Goal: Answer question/provide support: Share knowledge or assist other users

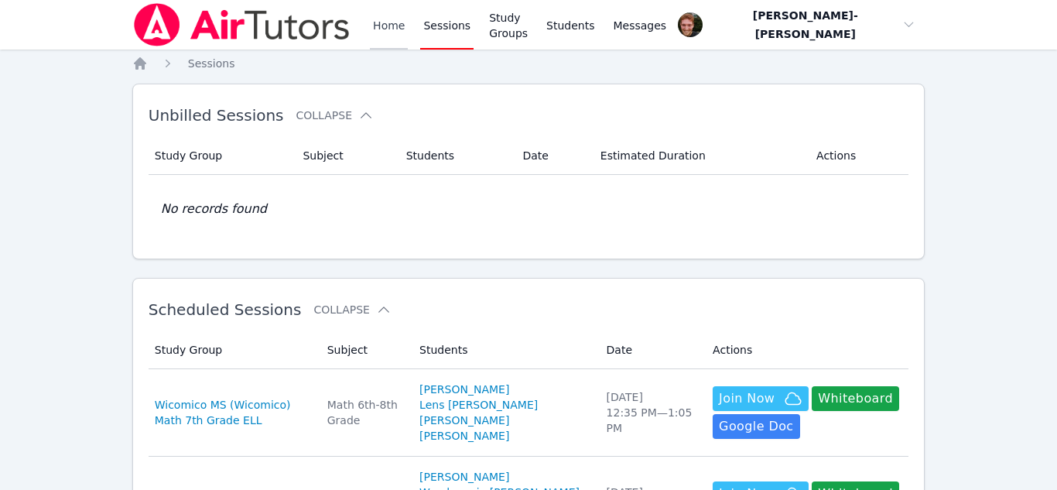
click at [400, 29] on link "Home" at bounding box center [389, 25] width 38 height 50
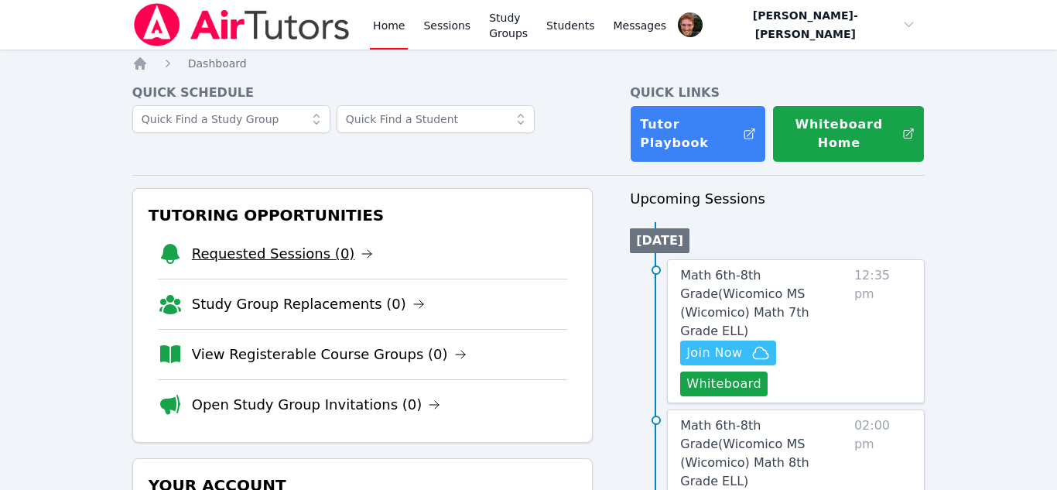
click at [295, 243] on link "Requested Sessions (0)" at bounding box center [283, 254] width 182 height 22
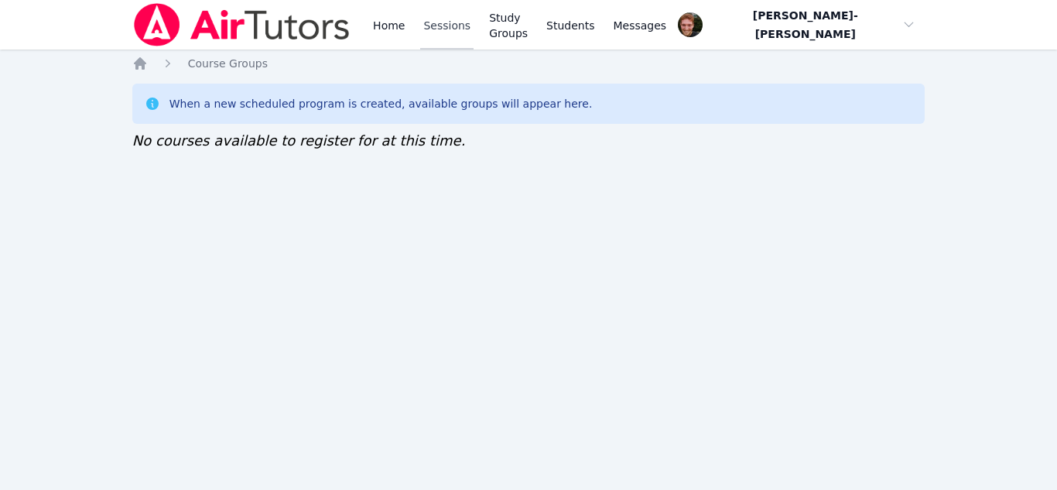
click at [449, 44] on link "Sessions" at bounding box center [446, 25] width 53 height 50
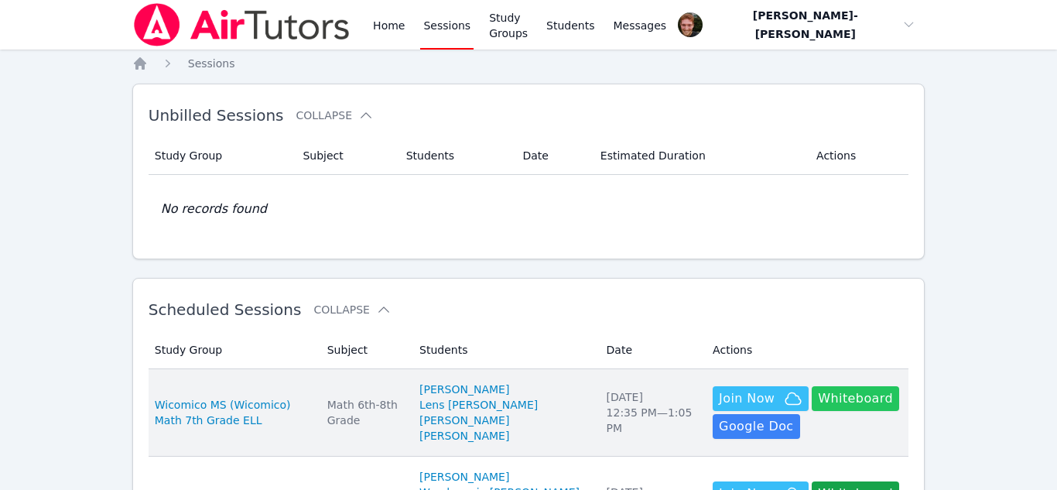
click at [821, 405] on button "Whiteboard" at bounding box center [855, 398] width 87 height 25
click at [736, 396] on span "Join Now" at bounding box center [747, 398] width 56 height 19
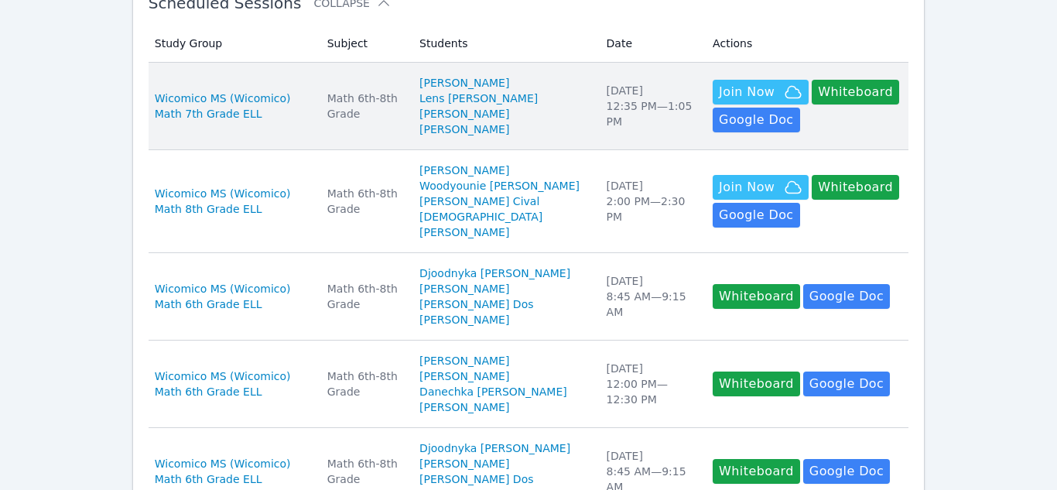
scroll to position [324, 0]
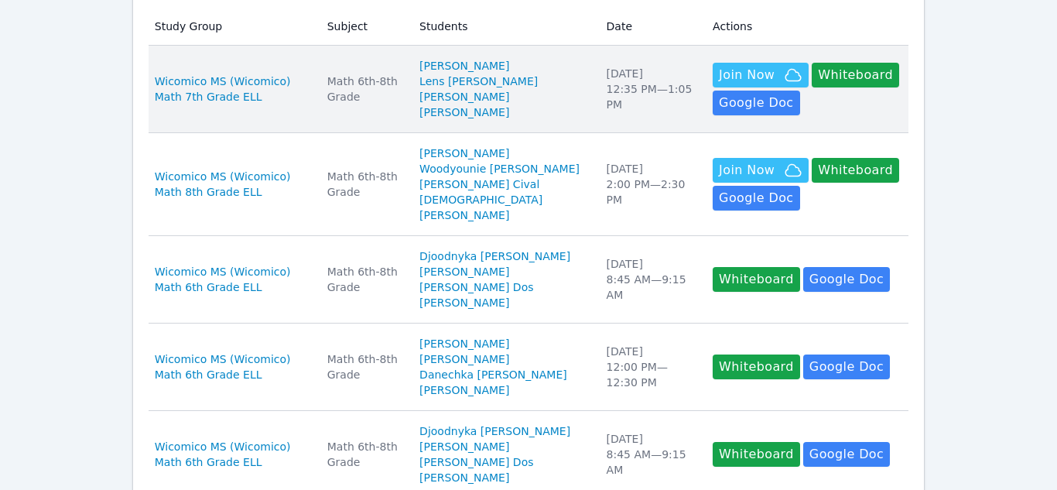
click at [377, 106] on td "Subject Math 6th-8th Grade" at bounding box center [364, 89] width 92 height 87
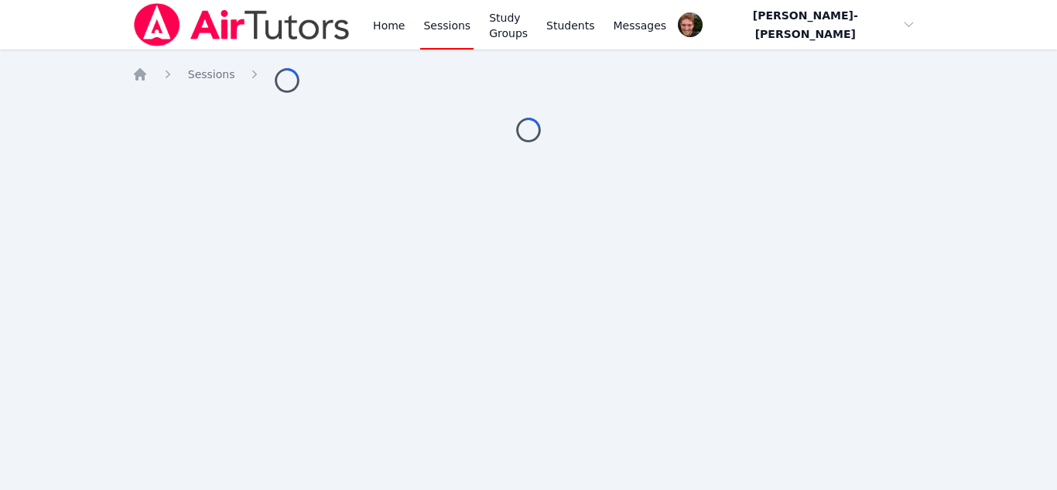
click at [455, 40] on link "Sessions" at bounding box center [446, 25] width 53 height 50
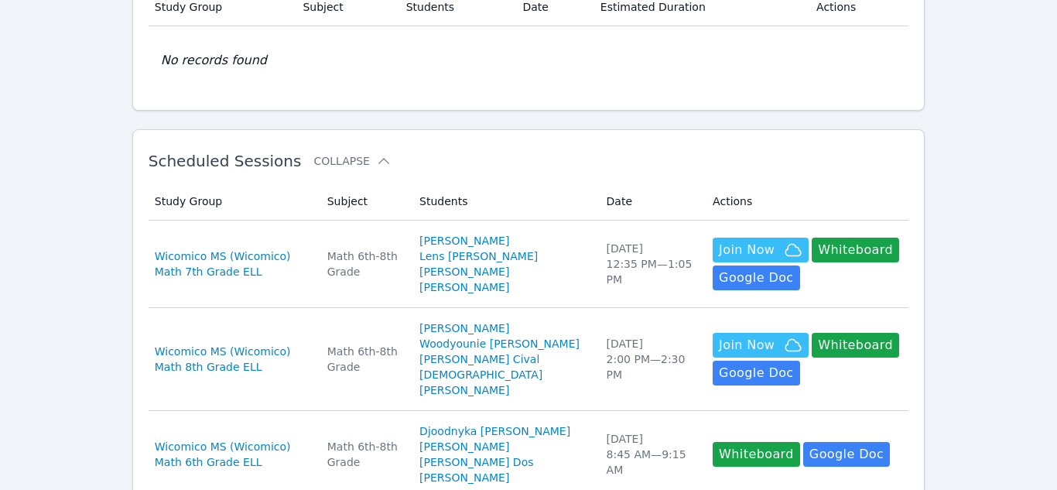
scroll to position [251, 0]
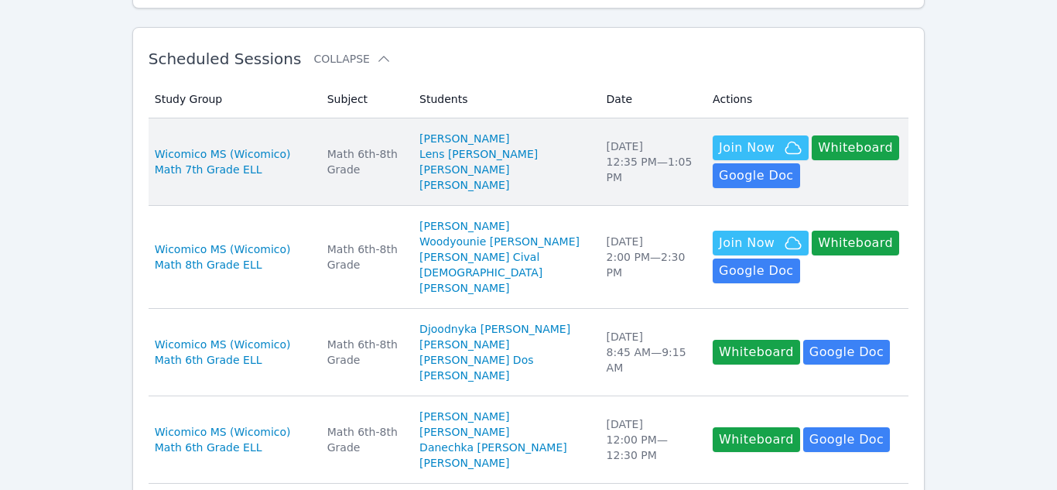
click at [401, 166] on div "Math 6th-8th Grade" at bounding box center [364, 161] width 74 height 31
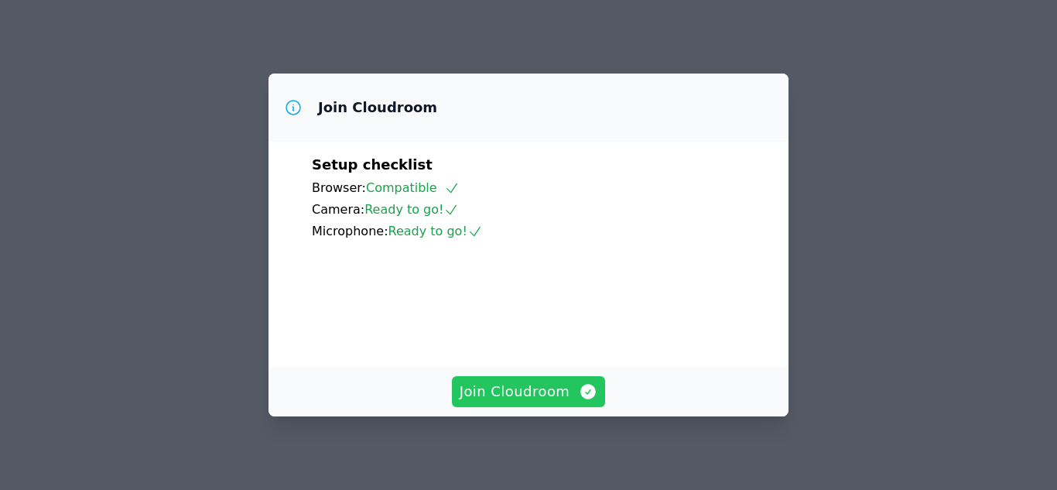
click at [551, 383] on span "Join Cloudroom" at bounding box center [529, 392] width 139 height 22
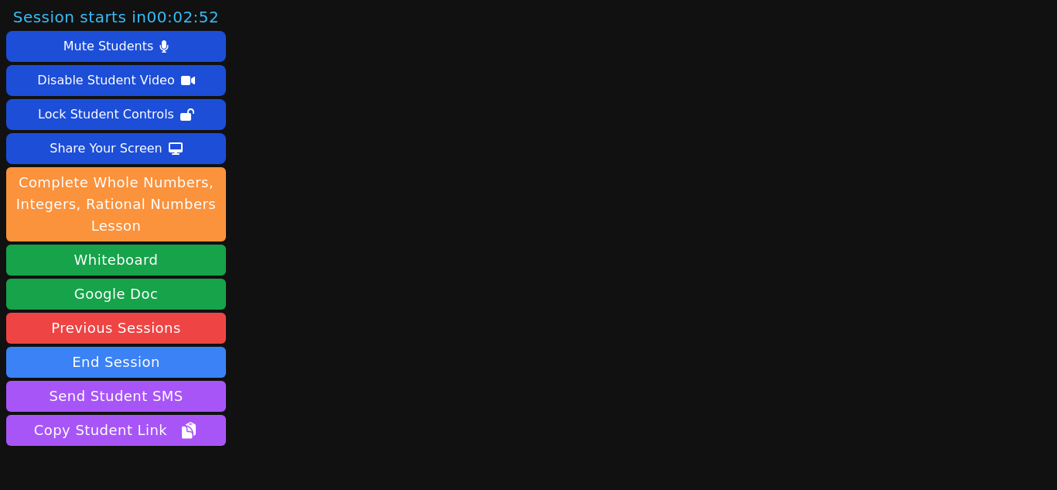
click at [529, 215] on main at bounding box center [644, 245] width 275 height 490
click at [118, 258] on button "Whiteboard" at bounding box center [116, 260] width 220 height 31
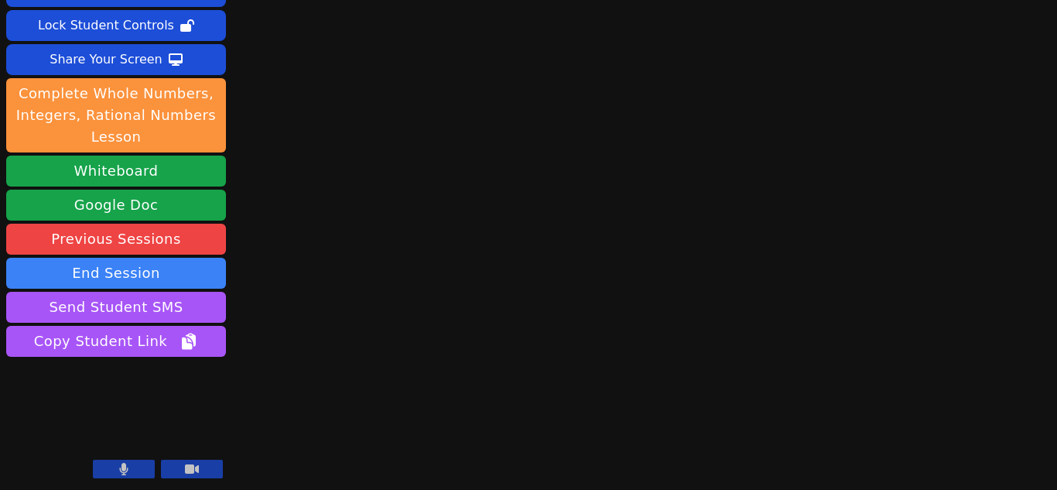
scroll to position [87, 0]
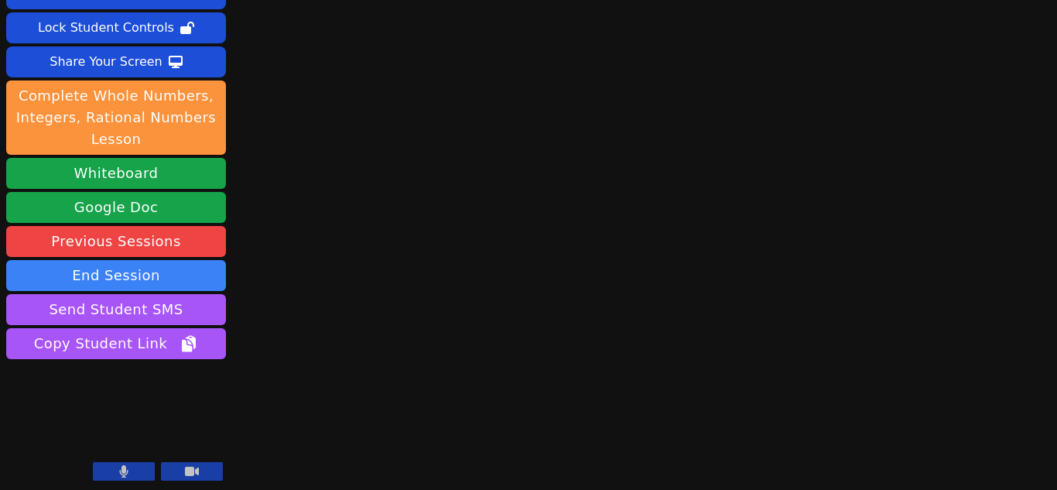
click at [105, 477] on button at bounding box center [124, 471] width 62 height 19
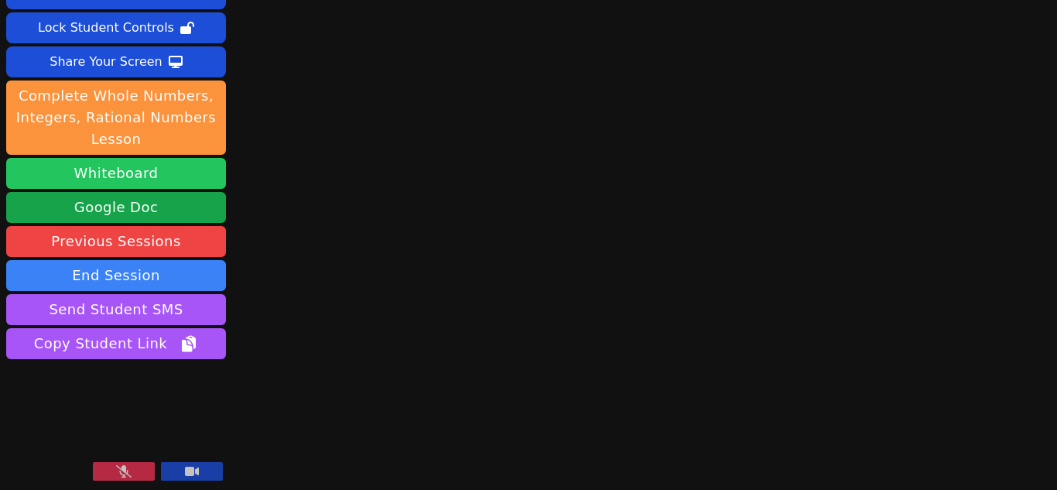
click at [77, 183] on button "Whiteboard" at bounding box center [116, 173] width 220 height 31
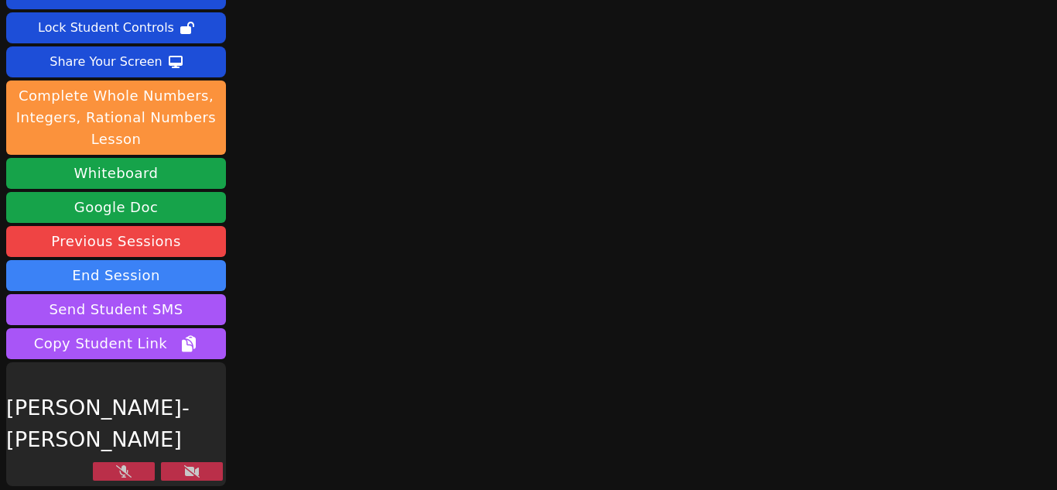
click at [129, 467] on icon at bounding box center [123, 471] width 15 height 12
click at [184, 470] on icon at bounding box center [191, 471] width 15 height 12
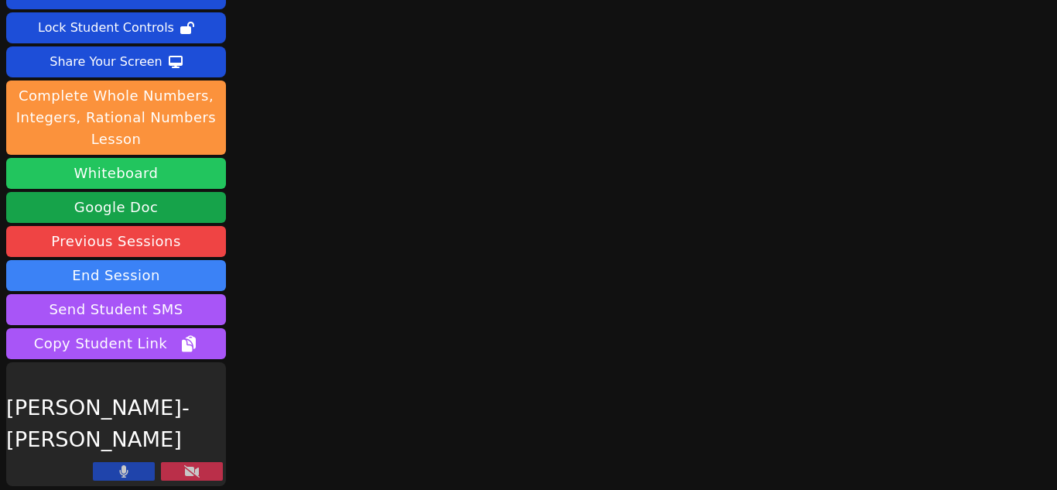
click at [140, 176] on button "Whiteboard" at bounding box center [116, 173] width 220 height 31
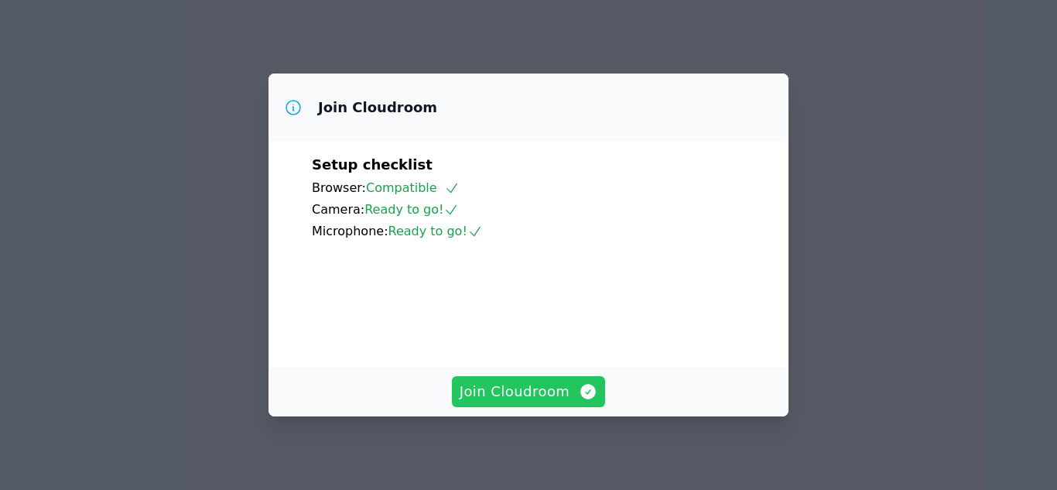
click at [598, 392] on button "Join Cloudroom" at bounding box center [529, 391] width 154 height 31
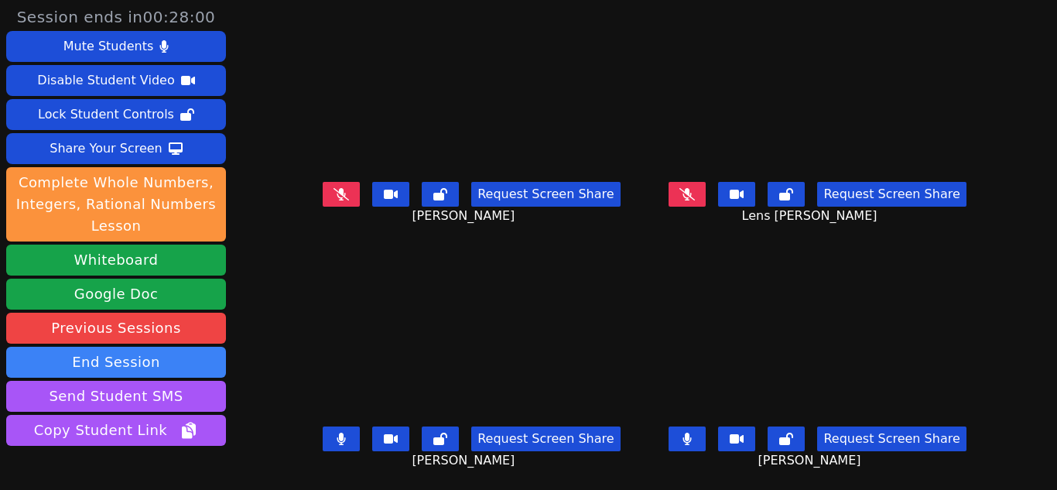
scroll to position [89, 0]
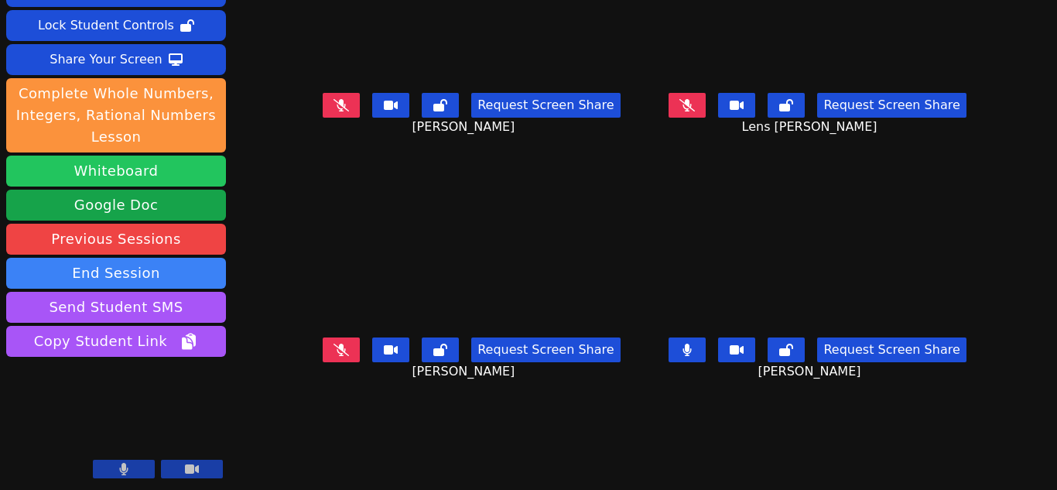
click at [107, 179] on button "Whiteboard" at bounding box center [116, 171] width 220 height 31
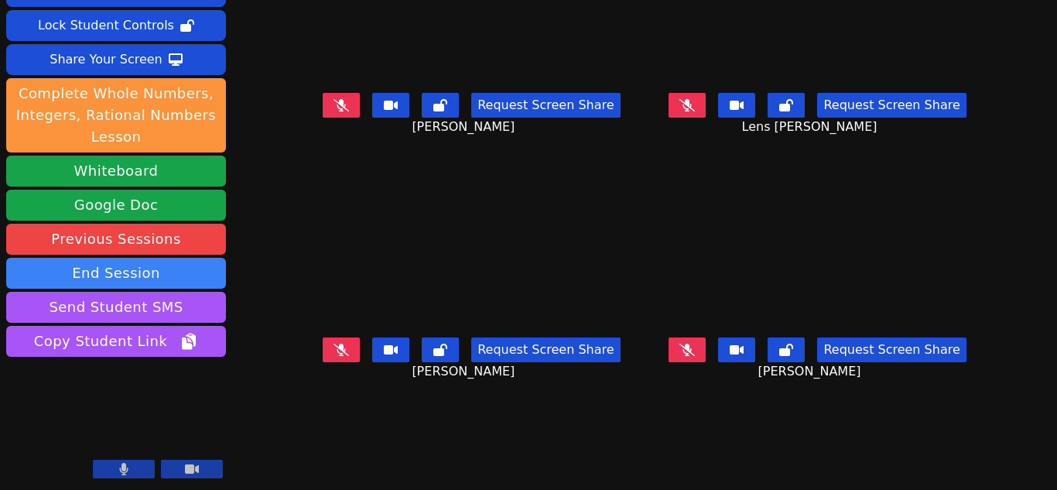
click at [695, 355] on icon at bounding box center [687, 350] width 15 height 12
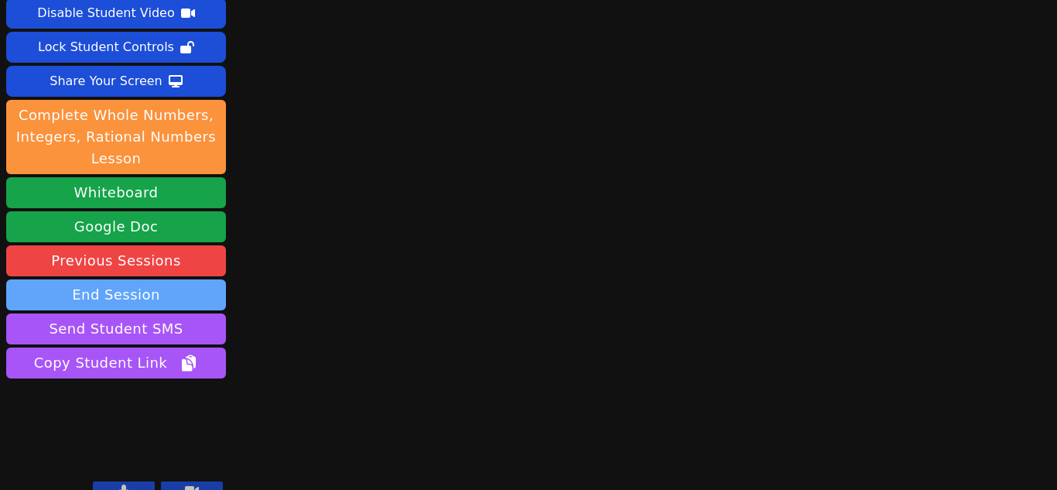
click at [111, 279] on button "End Session" at bounding box center [116, 294] width 220 height 31
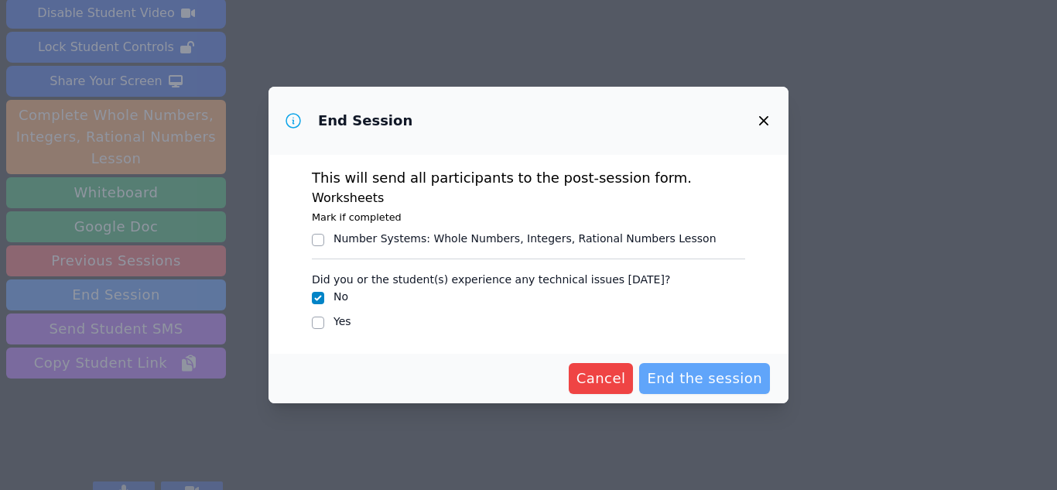
click at [681, 386] on span "End the session" at bounding box center [704, 379] width 115 height 22
